Goal: Information Seeking & Learning: Find contact information

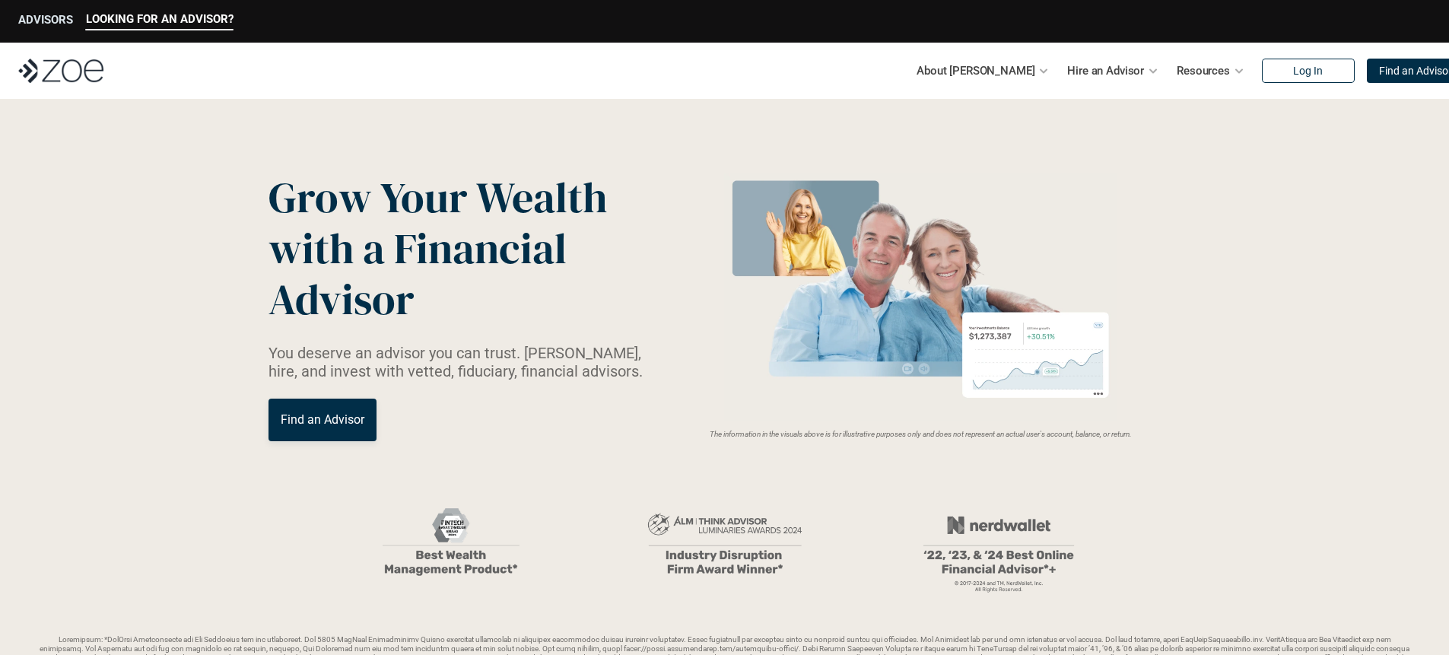
click at [36, 23] on p "ADVISORS" at bounding box center [45, 20] width 55 height 14
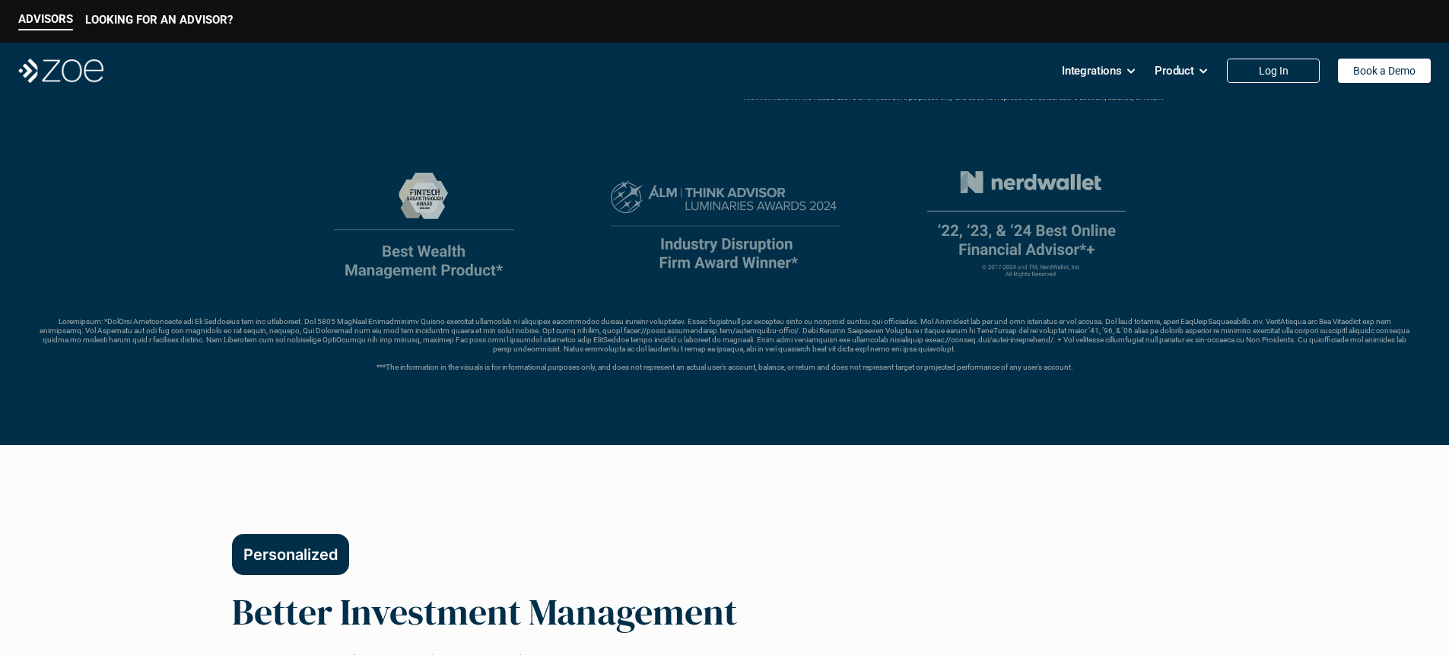
scroll to position [80, 0]
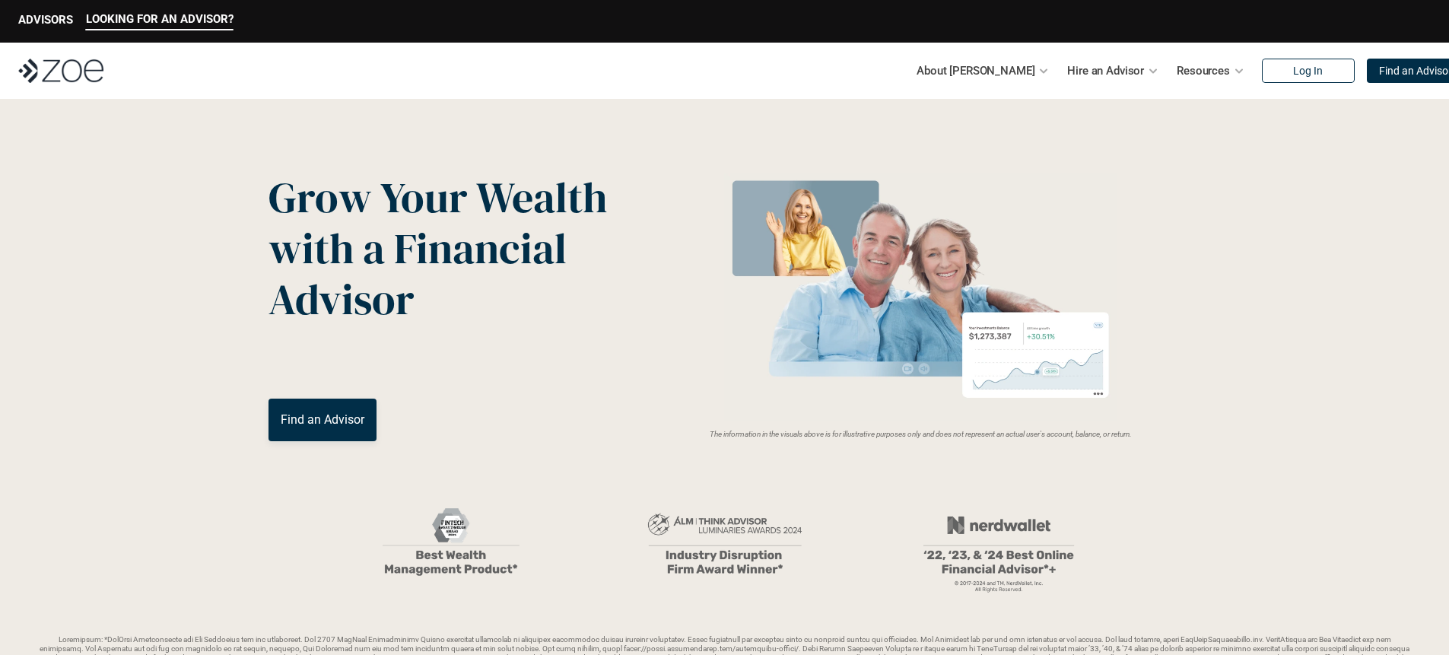
click at [52, 28] on div "ADVISORS" at bounding box center [45, 21] width 55 height 17
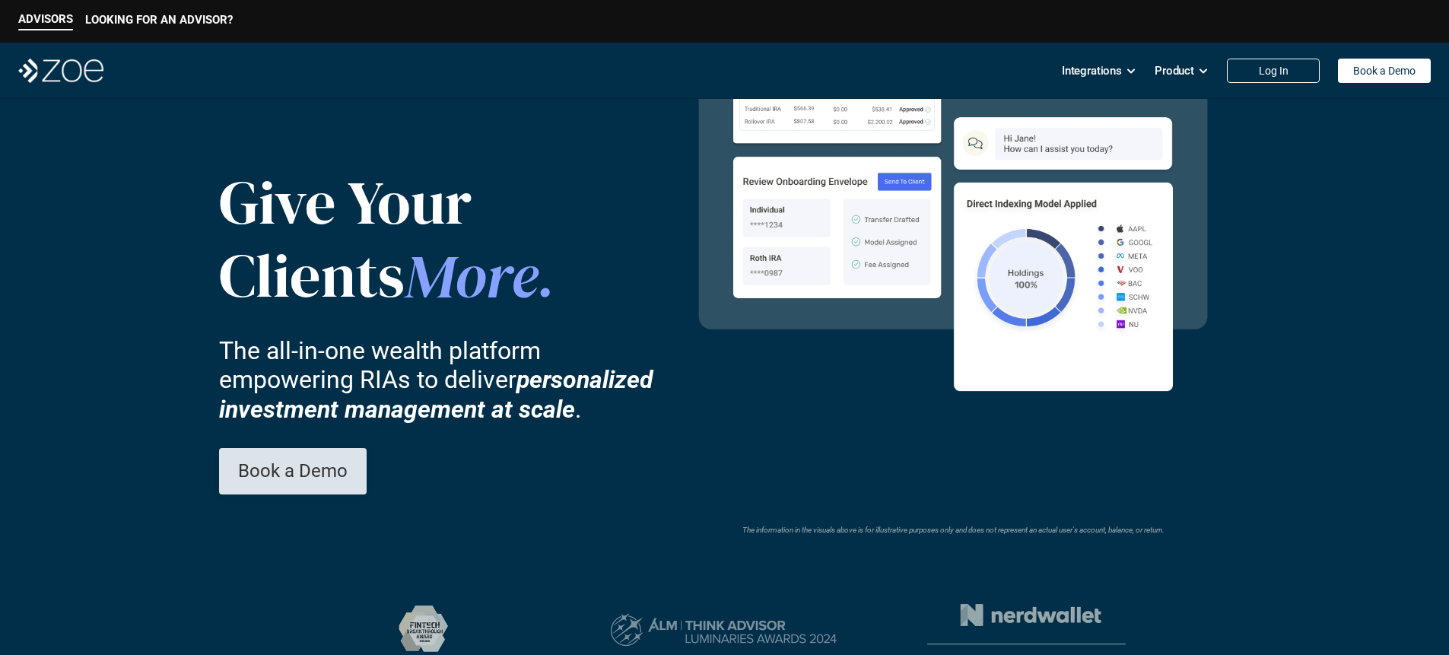
click at [229, 482] on link "Book a Demo" at bounding box center [293, 471] width 148 height 46
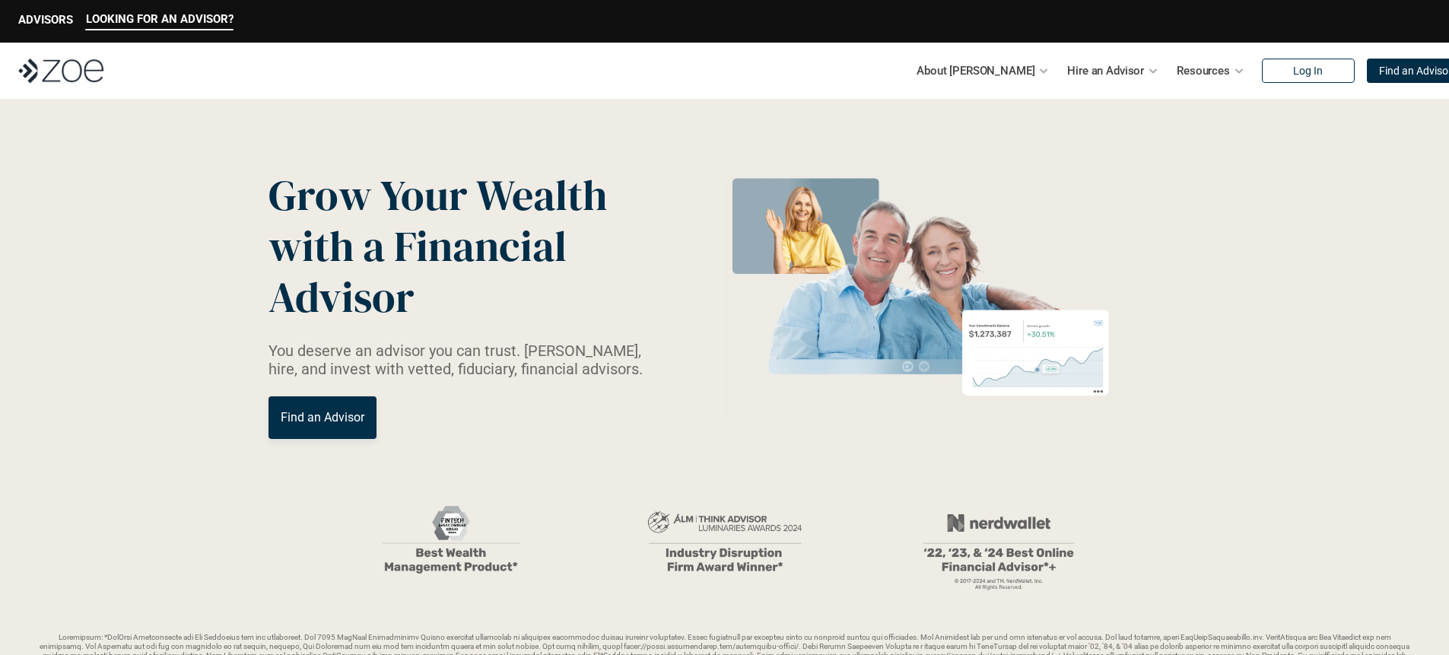
scroll to position [3, 0]
click at [336, 415] on p "Find an Advisor" at bounding box center [323, 416] width 84 height 14
